Goal: Information Seeking & Learning: Learn about a topic

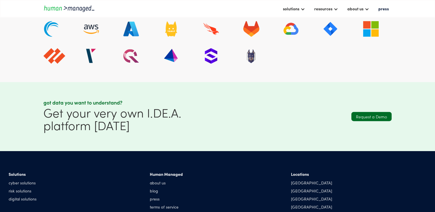
scroll to position [1351, 0]
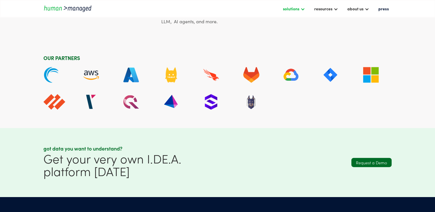
click at [301, 11] on div "solutions" at bounding box center [294, 9] width 28 height 10
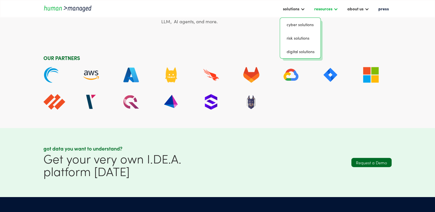
click at [336, 11] on div at bounding box center [335, 8] width 5 height 5
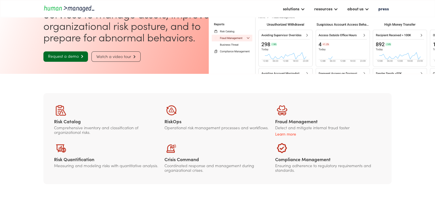
scroll to position [58, 0]
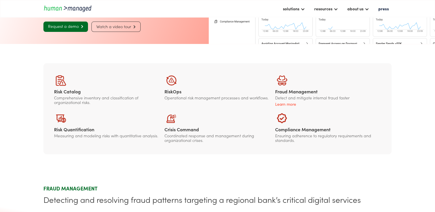
click at [269, 173] on section "Risk Catalog Comprehensive inventory and classification of organizational risks…" at bounding box center [217, 109] width 435 height 130
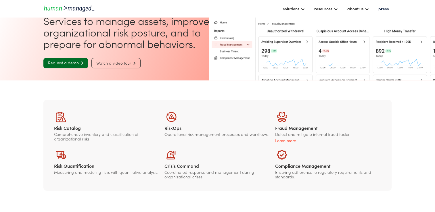
scroll to position [0, 0]
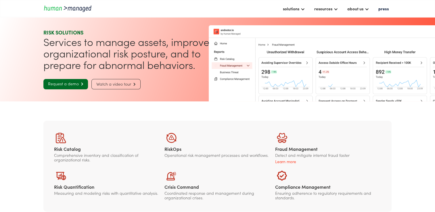
click at [421, 148] on section "Risk Catalog Comprehensive inventory and classification of organizational risks…" at bounding box center [217, 166] width 435 height 130
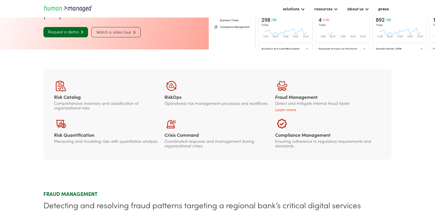
scroll to position [58, 0]
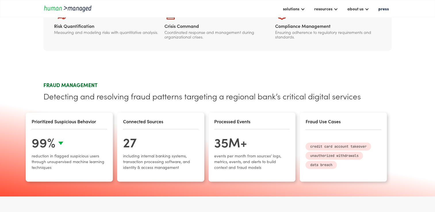
scroll to position [173, 0]
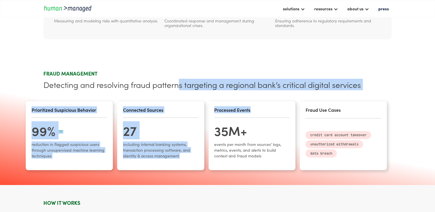
drag, startPoint x: 179, startPoint y: 86, endPoint x: 306, endPoint y: 92, distance: 127.0
click at [306, 92] on div "FRAUD MANAGEMENT Detecting and resolving fraud patterns targeting a regional ba…" at bounding box center [217, 122] width 348 height 104
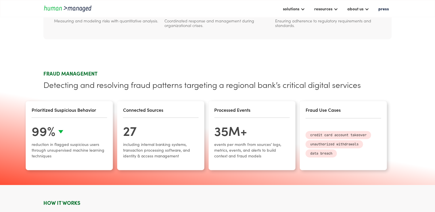
click at [137, 60] on section "FRAUD MANAGEMENT Detecting and resolving fraud patterns targeting a regional ba…" at bounding box center [217, 122] width 435 height 127
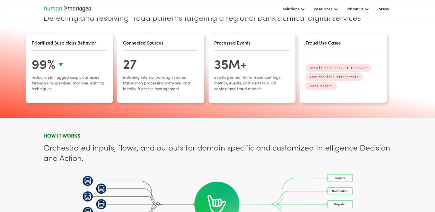
scroll to position [230, 0]
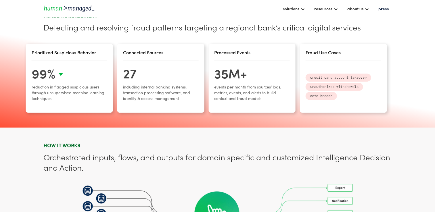
click at [59, 74] on img "1 / 4" at bounding box center [60, 74] width 5 height 3
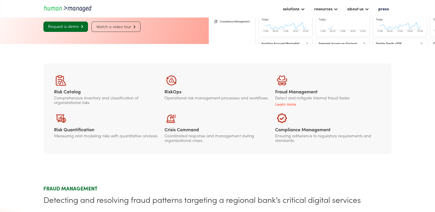
scroll to position [0, 0]
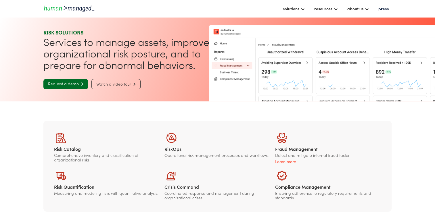
click at [74, 9] on img "home" at bounding box center [69, 9] width 52 height 8
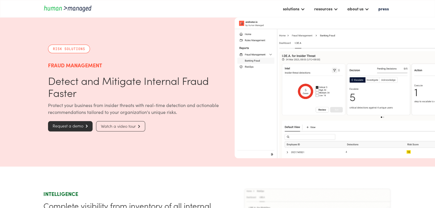
click at [94, 127] on div "Request a demo  Watch a video tour " at bounding box center [139, 123] width 182 height 16
click at [89, 127] on link "Request a demo " at bounding box center [70, 126] width 45 height 10
click at [79, 9] on img "home" at bounding box center [69, 9] width 52 height 8
click at [298, 10] on div "solutions" at bounding box center [291, 8] width 16 height 7
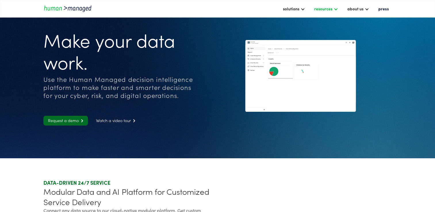
click at [331, 8] on div "resources" at bounding box center [323, 8] width 18 height 7
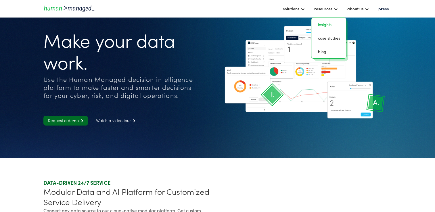
click at [331, 25] on link "insights" at bounding box center [329, 24] width 30 height 9
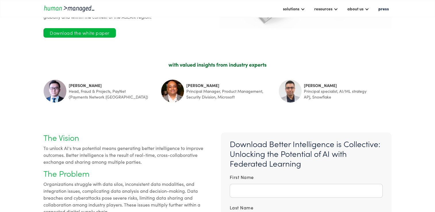
scroll to position [29, 0]
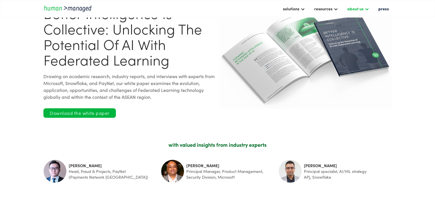
click at [363, 9] on div "about us" at bounding box center [355, 8] width 16 height 7
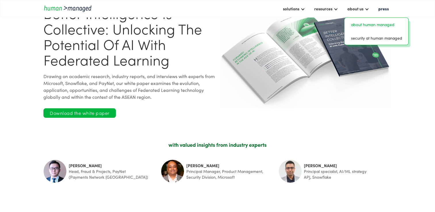
click at [359, 26] on link "about human managed" at bounding box center [376, 24] width 59 height 9
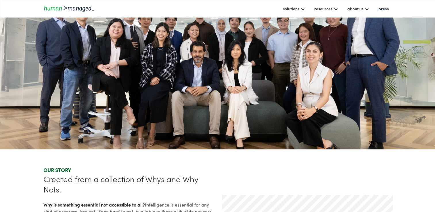
scroll to position [86, 0]
drag, startPoint x: 269, startPoint y: 176, endPoint x: 261, endPoint y: 173, distance: 9.4
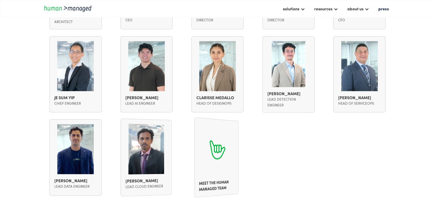
scroll to position [460, 0]
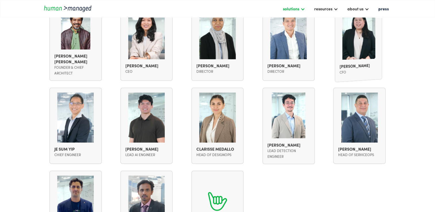
click at [292, 10] on div "solutions" at bounding box center [291, 8] width 16 height 7
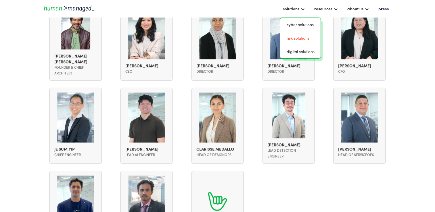
click at [298, 39] on link "risk solutions" at bounding box center [300, 38] width 36 height 9
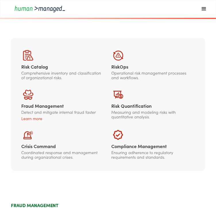
scroll to position [230, 0]
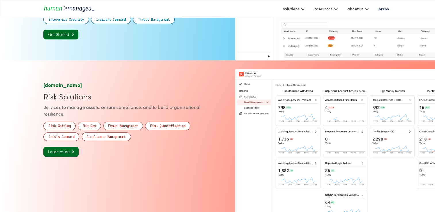
scroll to position [546, 0]
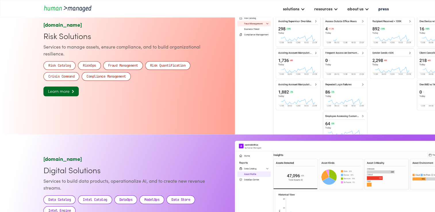
click at [259, 120] on img at bounding box center [306, 62] width 172 height 114
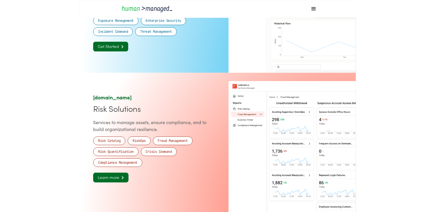
scroll to position [518, 0]
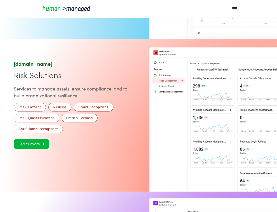
click at [33, 148] on link "Learn more " at bounding box center [31, 144] width 35 height 10
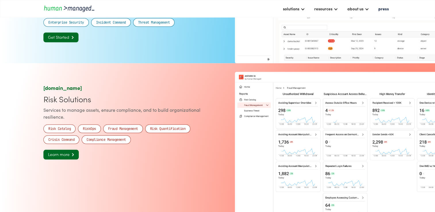
scroll to position [546, 0]
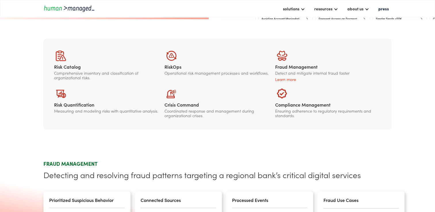
scroll to position [86, 0]
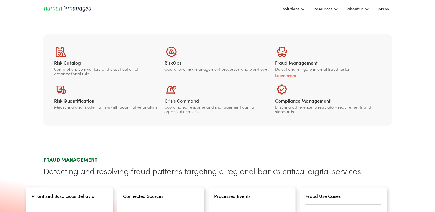
click at [280, 74] on div "Learn more" at bounding box center [328, 75] width 106 height 6
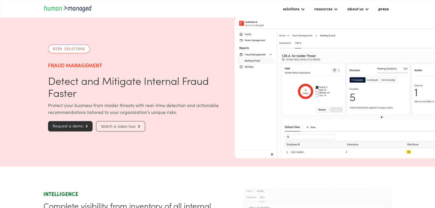
click at [137, 126] on span "" at bounding box center [138, 127] width 5 height 4
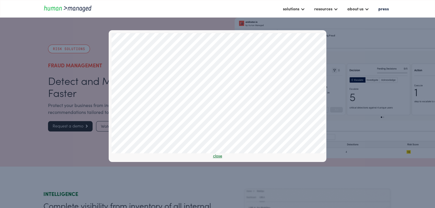
click at [221, 156] on link "close" at bounding box center [217, 156] width 9 height 6
